Goal: Transaction & Acquisition: Purchase product/service

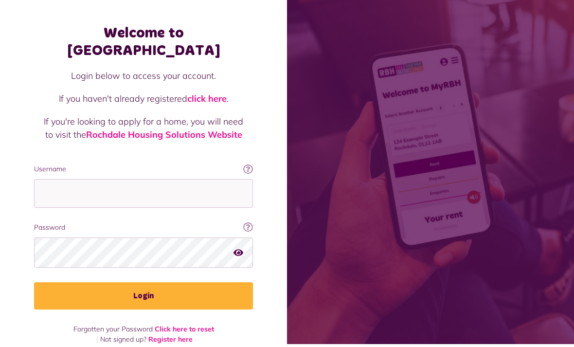
scroll to position [54, 0]
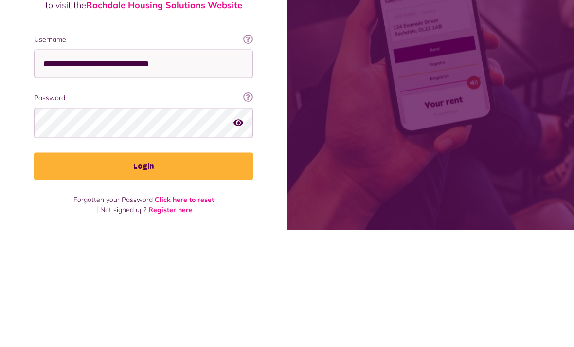
type input "**********"
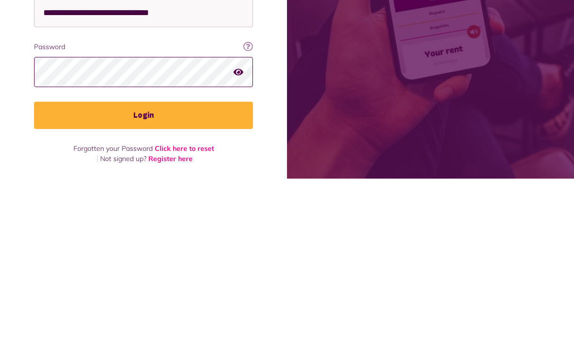
click at [144, 270] on button "Login" at bounding box center [143, 283] width 219 height 27
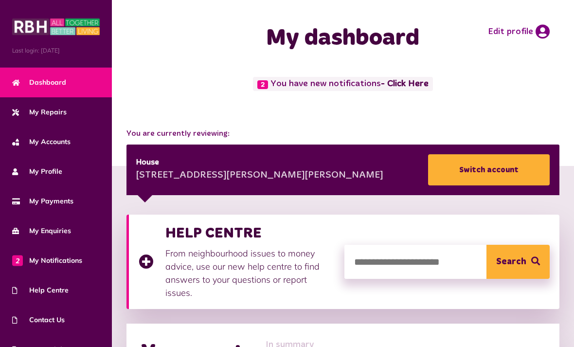
click at [55, 203] on span "My Payments" at bounding box center [42, 201] width 61 height 10
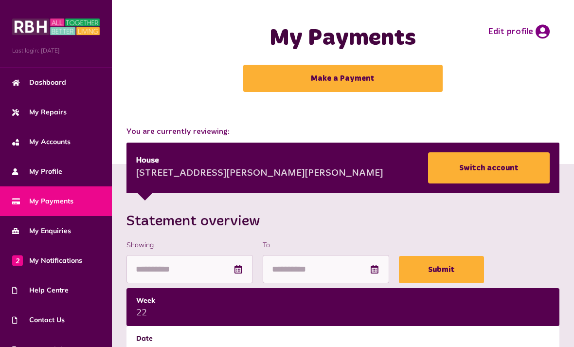
click at [346, 81] on link "Make a Payment" at bounding box center [343, 78] width 200 height 27
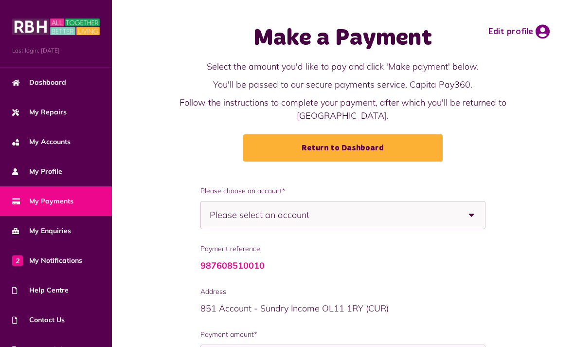
click at [472, 213] on b at bounding box center [471, 214] width 27 height 27
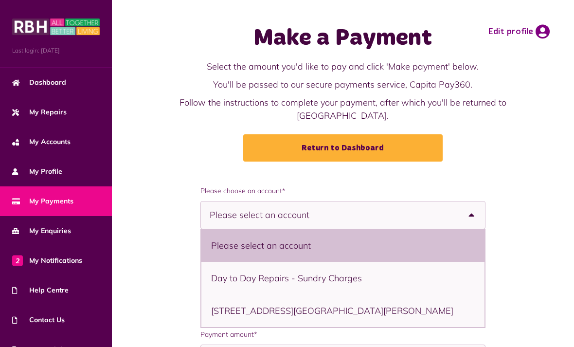
click at [299, 311] on li "29 The Meadows, Middleton, M24 1TA - House" at bounding box center [343, 310] width 284 height 33
select select "**********"
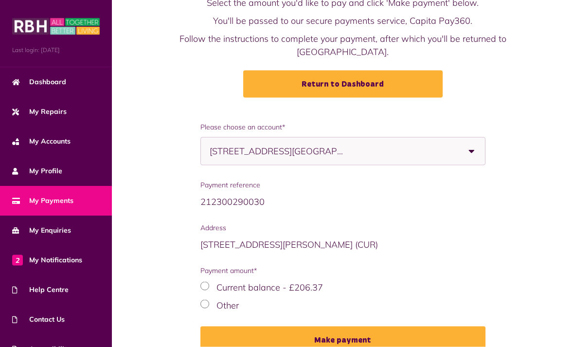
scroll to position [64, 0]
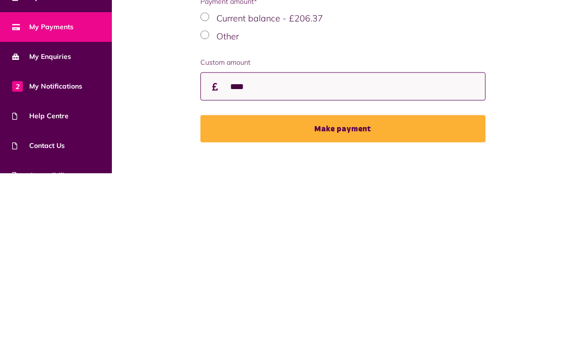
type input "****"
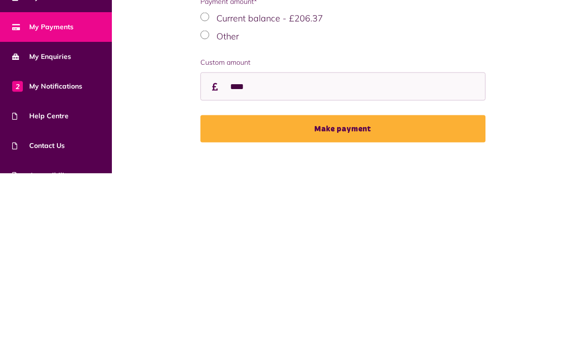
click at [338, 289] on button "Make payment" at bounding box center [343, 302] width 286 height 27
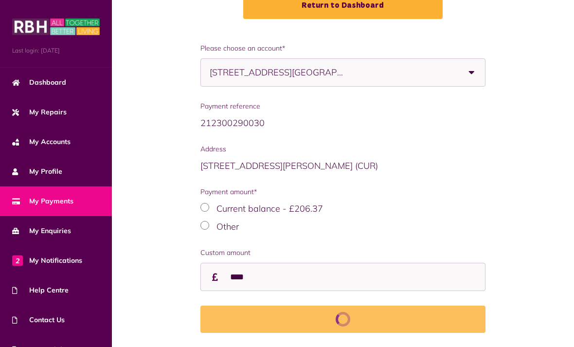
scroll to position [174, 0]
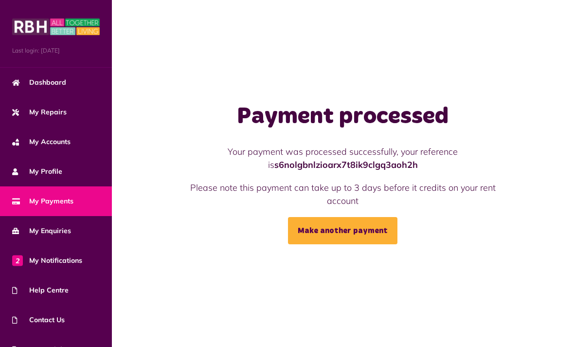
scroll to position [31, 0]
click at [55, 87] on span "Dashboard" at bounding box center [39, 82] width 54 height 10
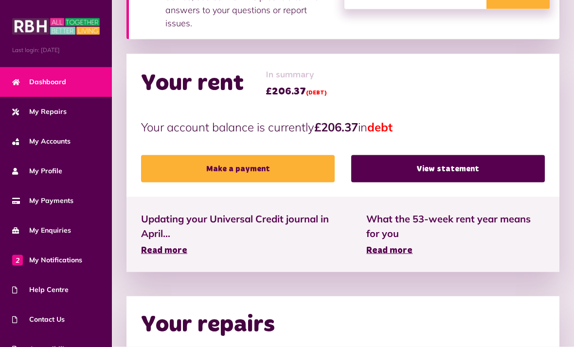
scroll to position [271, 0]
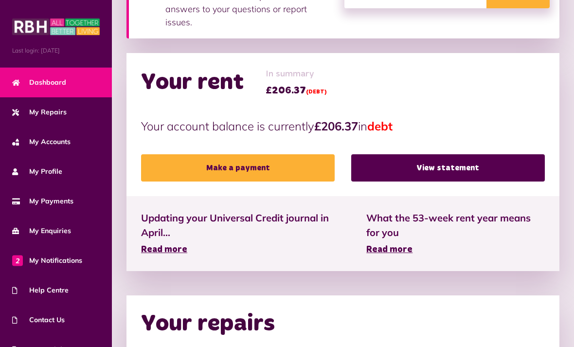
click at [54, 206] on span "My Payments" at bounding box center [42, 201] width 61 height 10
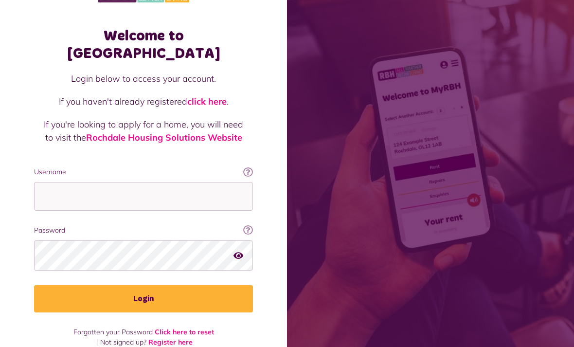
scroll to position [31, 0]
